Goal: Transaction & Acquisition: Purchase product/service

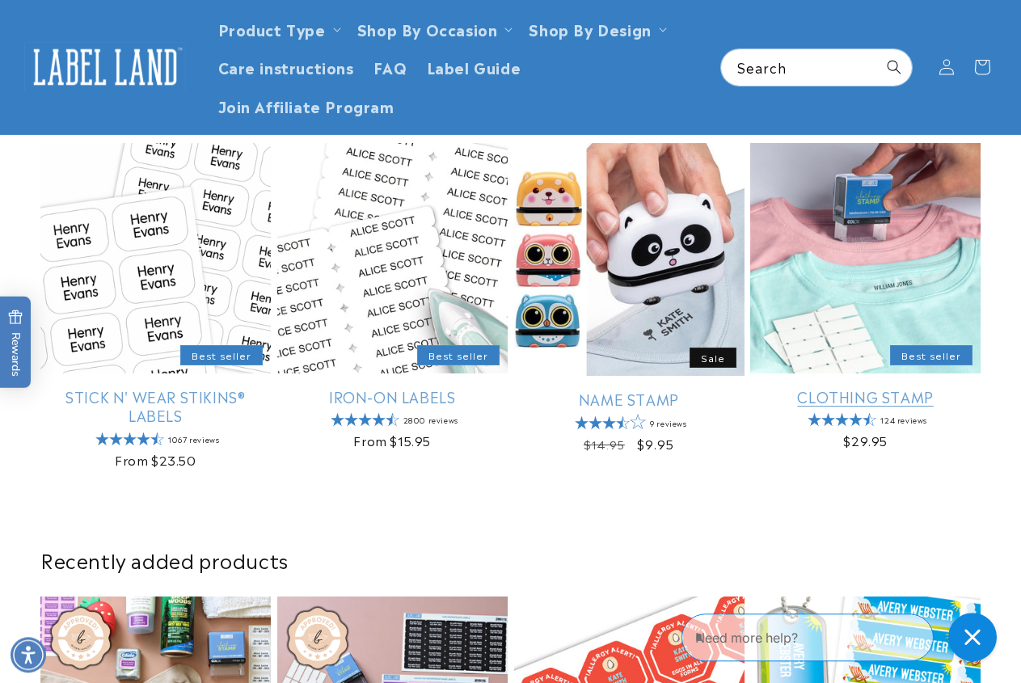
scroll to position [422, 0]
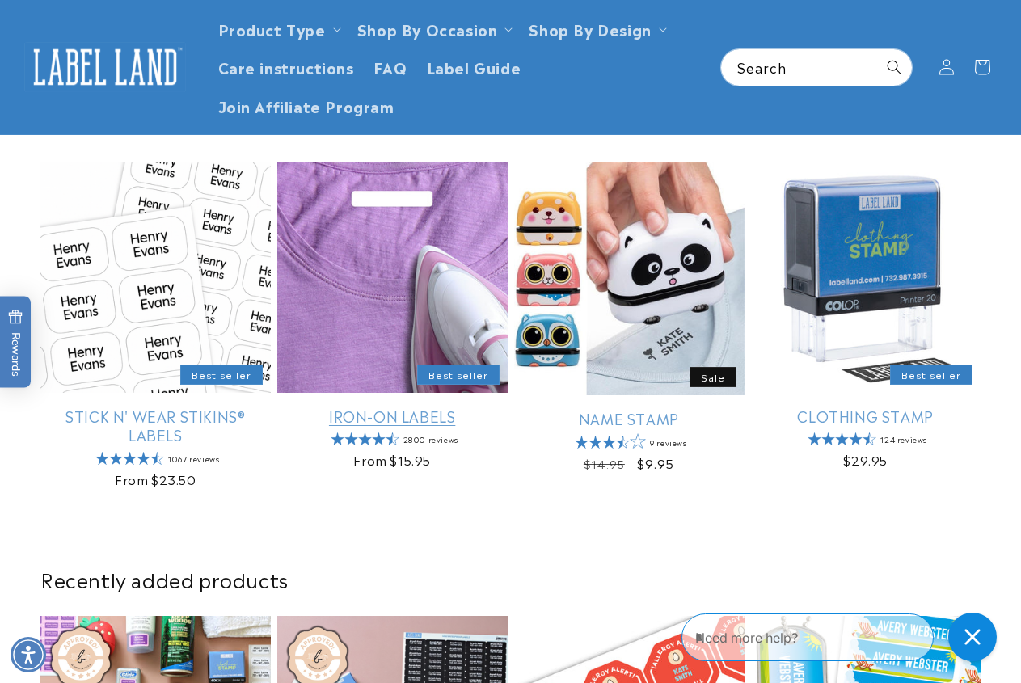
click at [396, 415] on link "Iron-On Labels" at bounding box center [392, 416] width 230 height 19
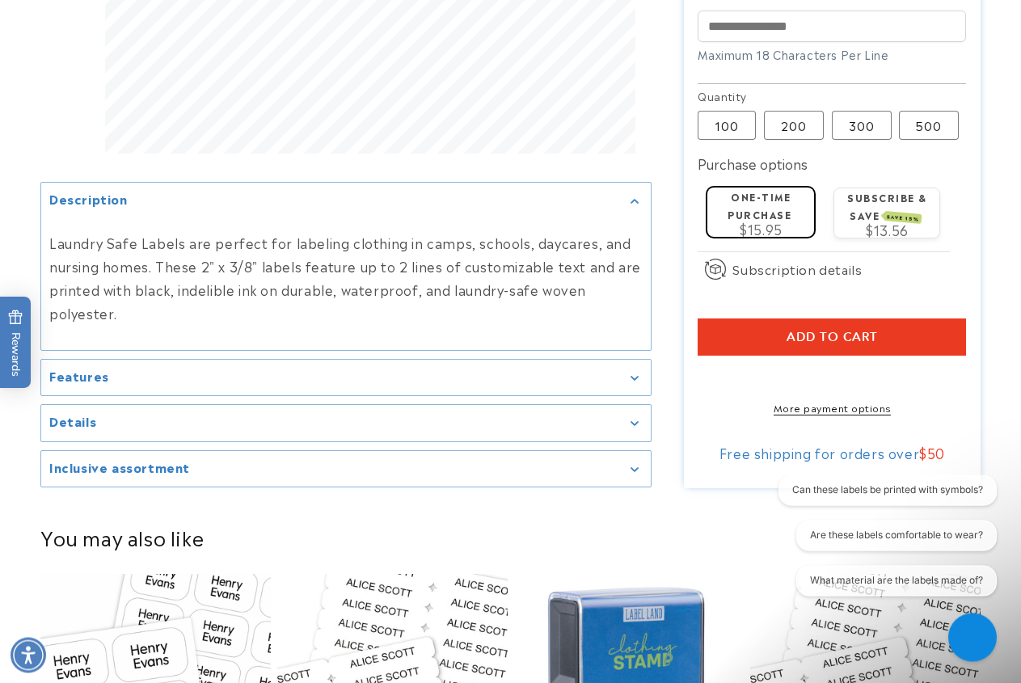
scroll to position [742, 0]
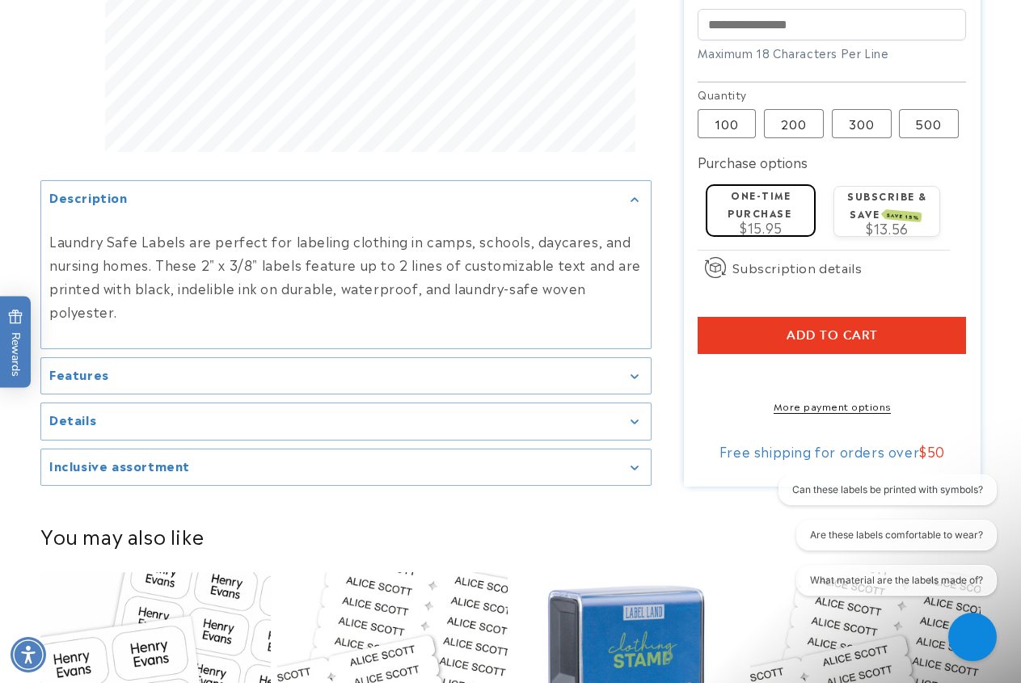
click at [637, 379] on icon "Gallery Viewer" at bounding box center [633, 377] width 7 height 4
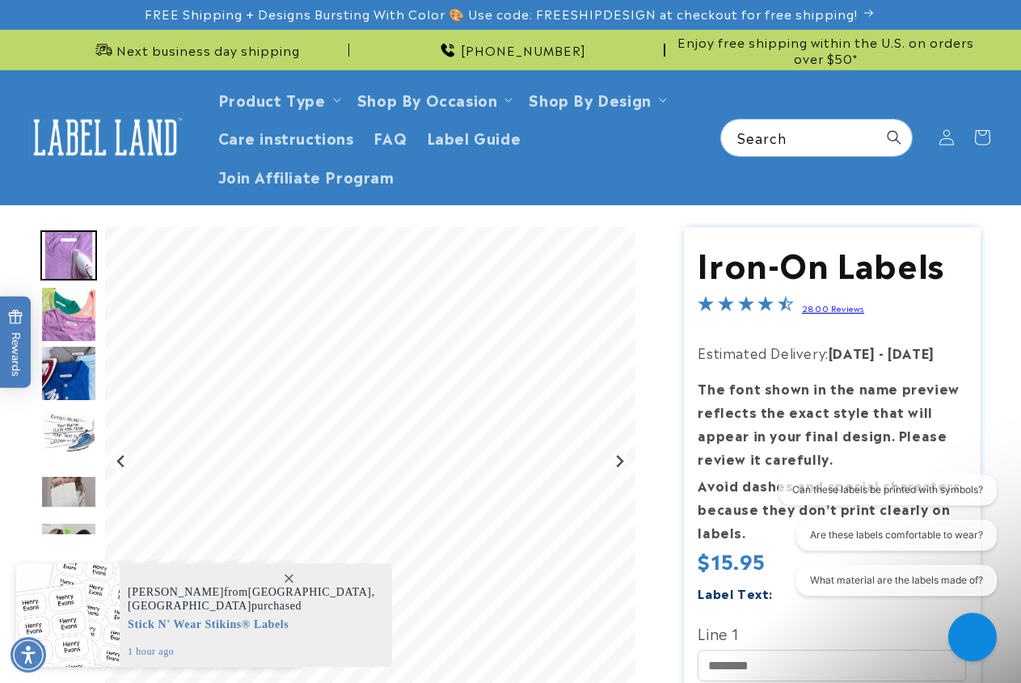
scroll to position [0, 0]
